Goal: Subscribe to service/newsletter

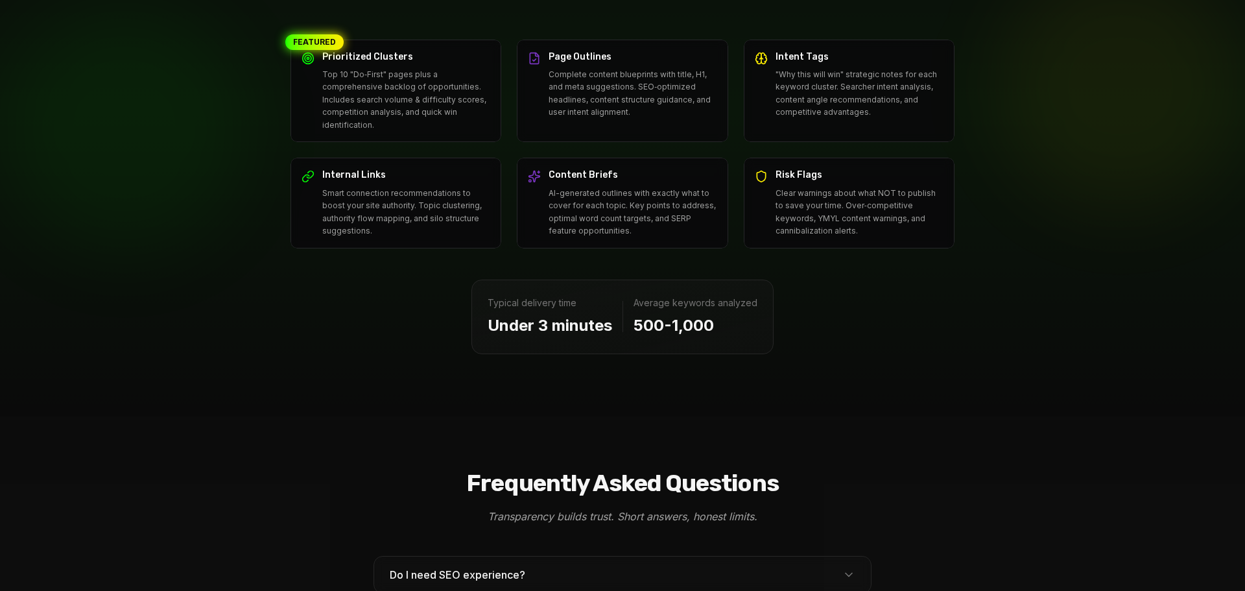
scroll to position [3596, 0]
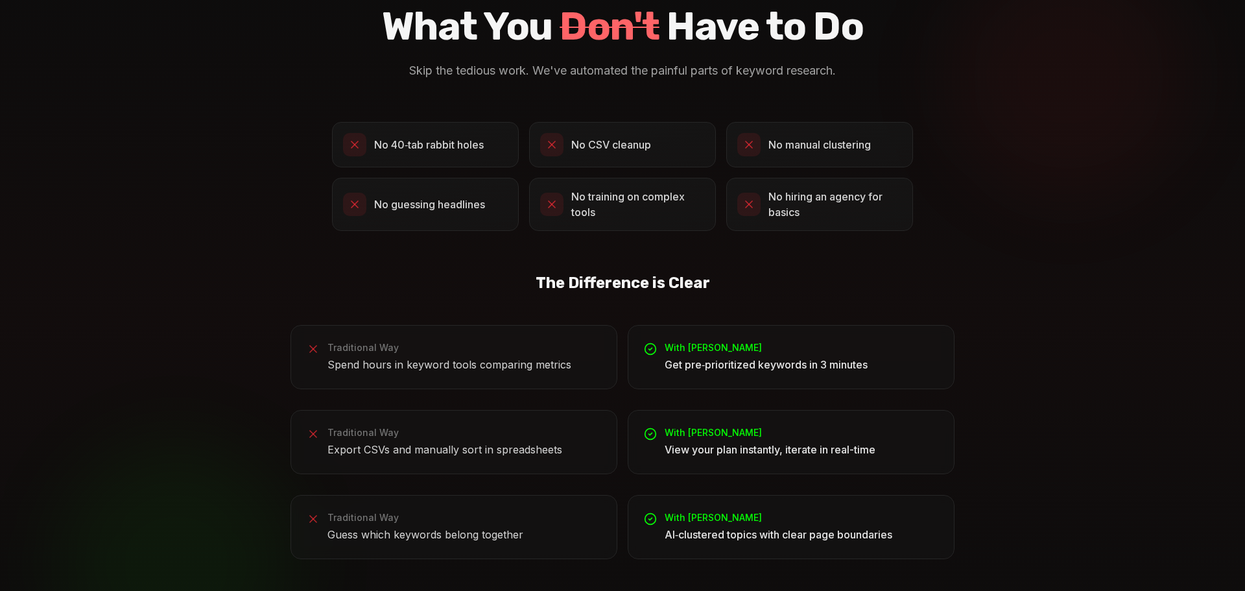
click at [484, 356] on p "Spend hours in keyword tools comparing metrics" at bounding box center [449, 364] width 244 height 17
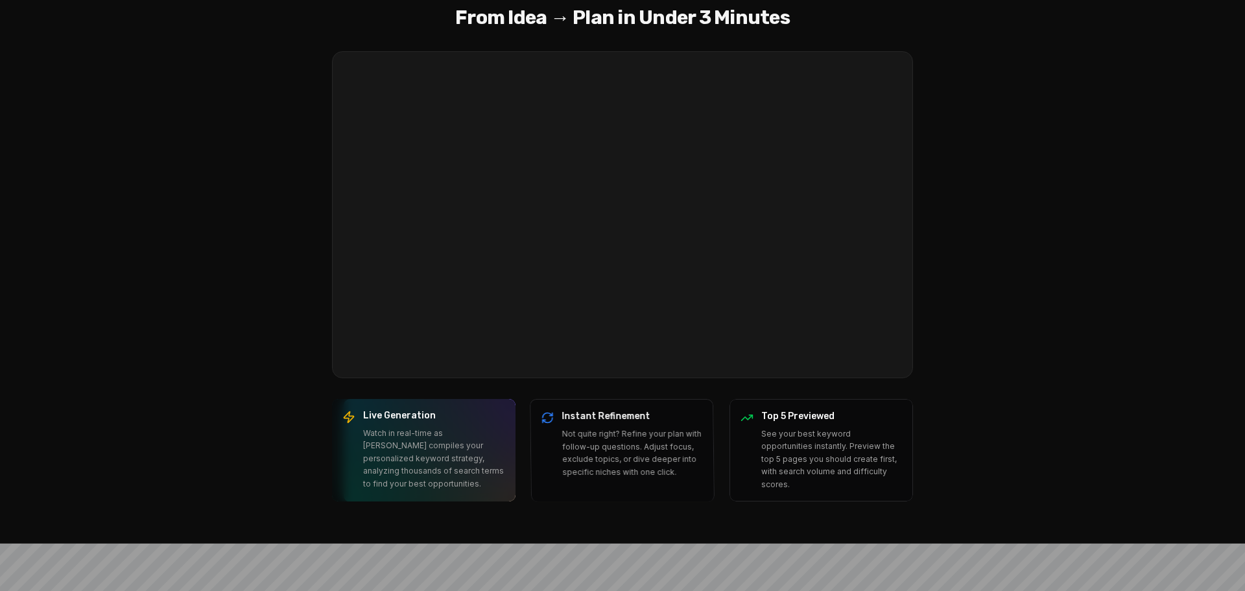
scroll to position [0, 0]
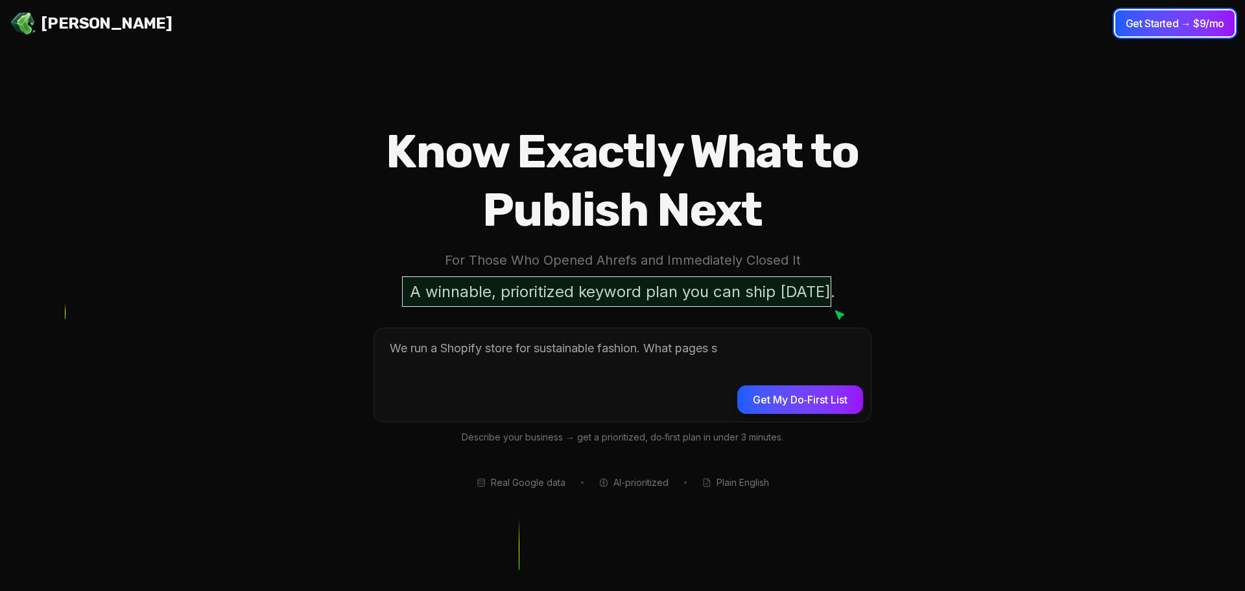
click at [1145, 25] on button "Get Started → $9/mo" at bounding box center [1174, 23] width 119 height 26
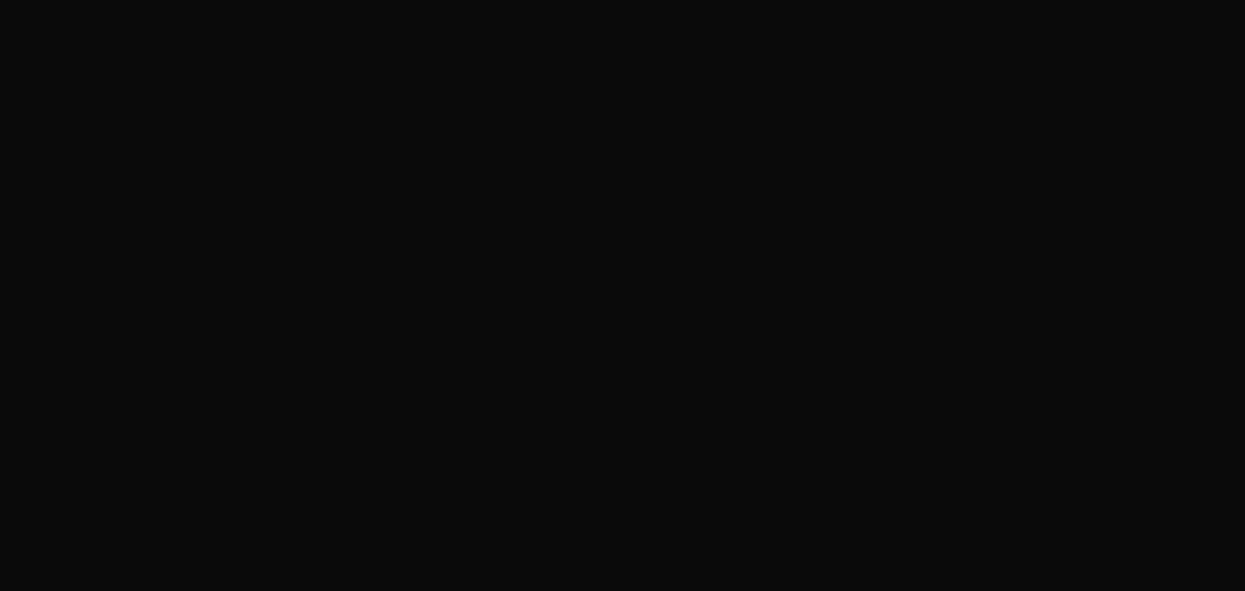
scroll to position [16, 0]
